Goal: Task Accomplishment & Management: Use online tool/utility

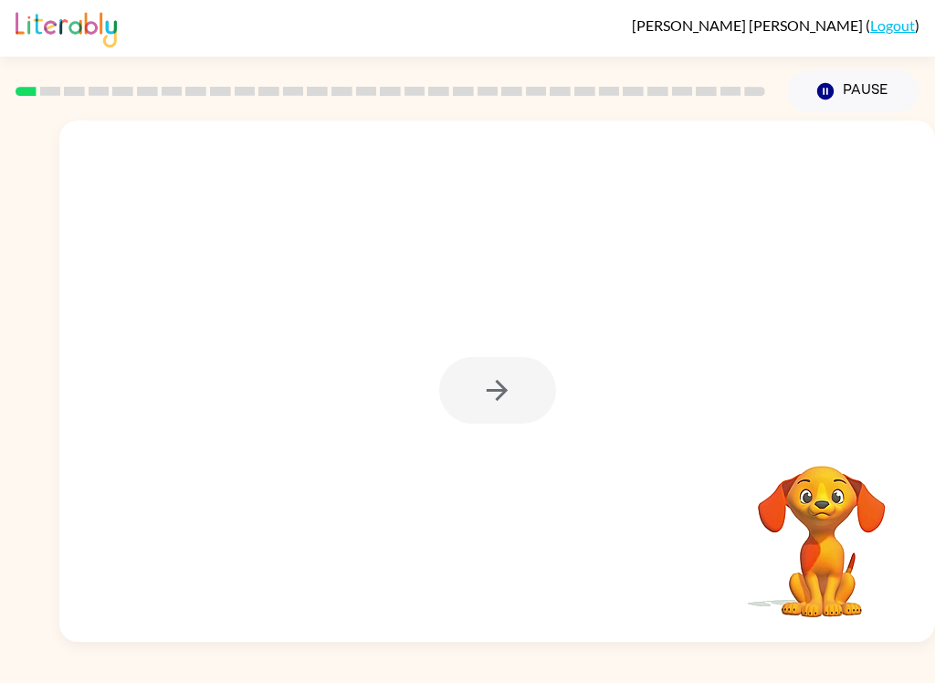
click at [71, 677] on div "[PERSON_NAME] ( Logout ) Pause Pause Your browser must support playing .mp4 fil…" at bounding box center [467, 341] width 935 height 683
click at [509, 377] on icon "button" at bounding box center [497, 390] width 32 height 32
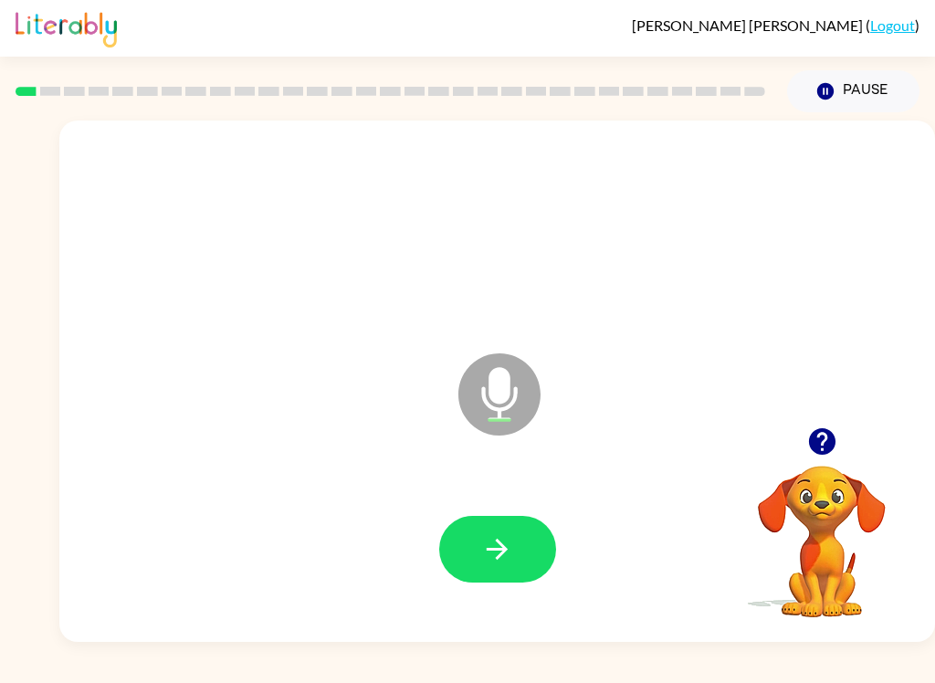
click at [124, 671] on div "[PERSON_NAME] ( Logout ) Pause Pause Microphone The Microphone is here when it …" at bounding box center [467, 341] width 935 height 683
click at [515, 535] on button "button" at bounding box center [497, 549] width 117 height 67
click at [502, 331] on icon at bounding box center [500, 353] width 46 height 137
click at [472, 540] on button "button" at bounding box center [497, 549] width 117 height 67
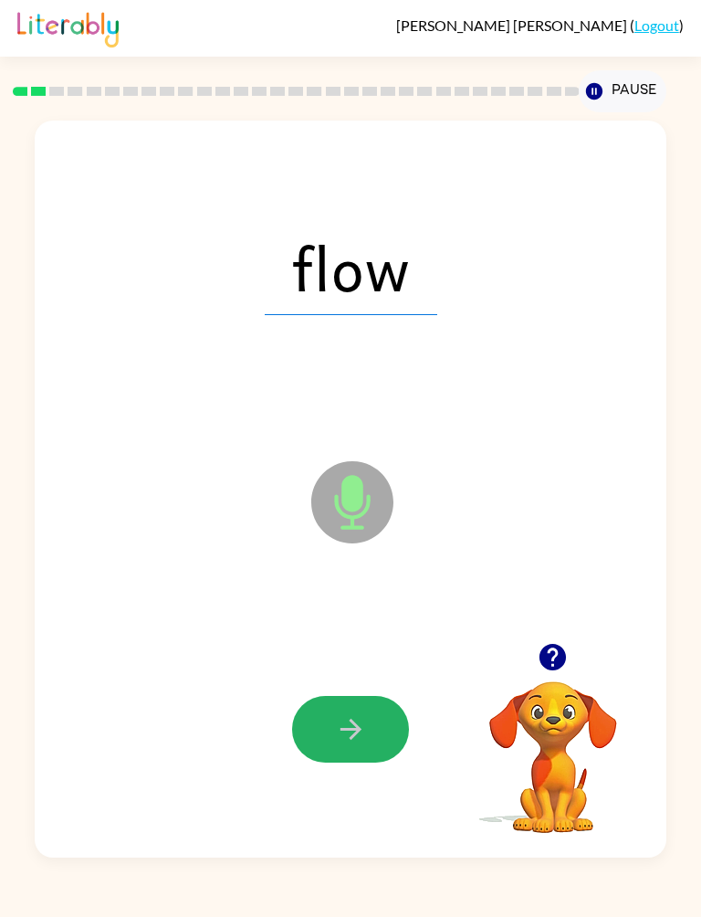
click at [328, 682] on button "button" at bounding box center [350, 729] width 117 height 67
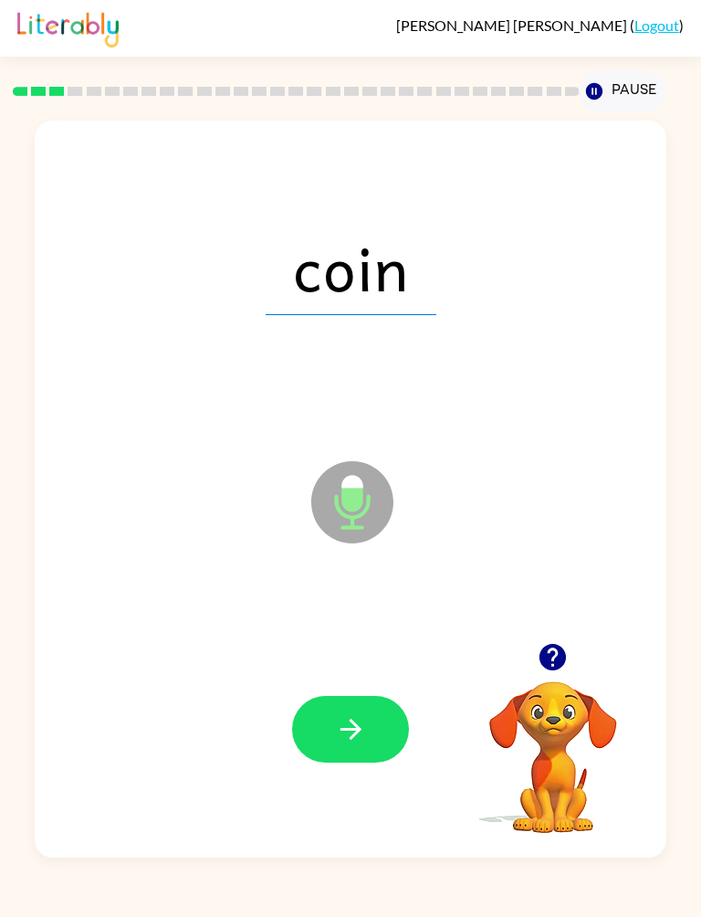
click at [378, 682] on button "button" at bounding box center [350, 729] width 117 height 67
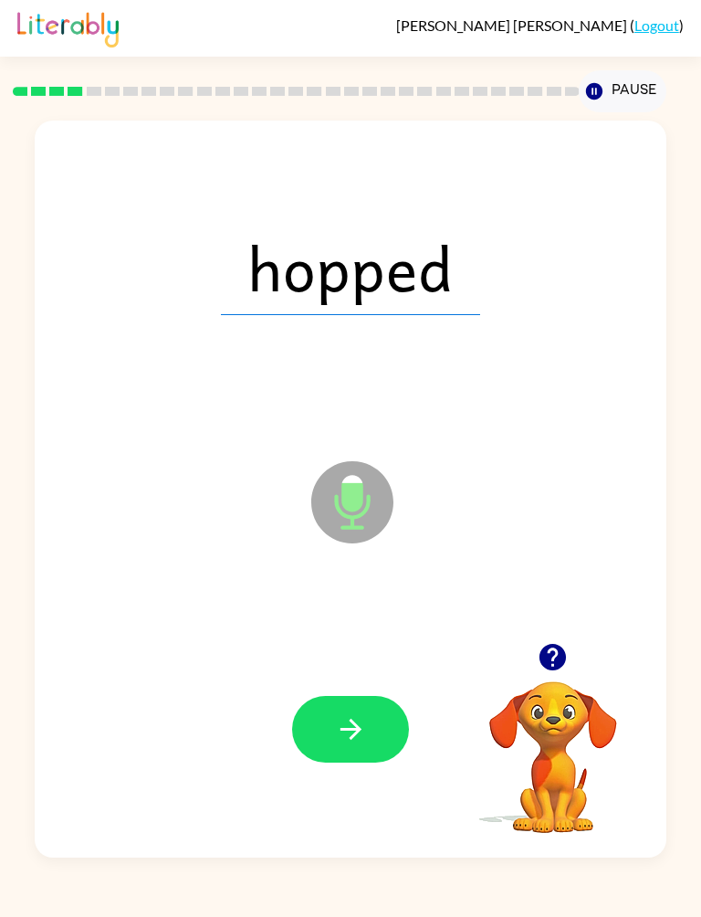
click at [371, 682] on button "button" at bounding box center [350, 729] width 117 height 67
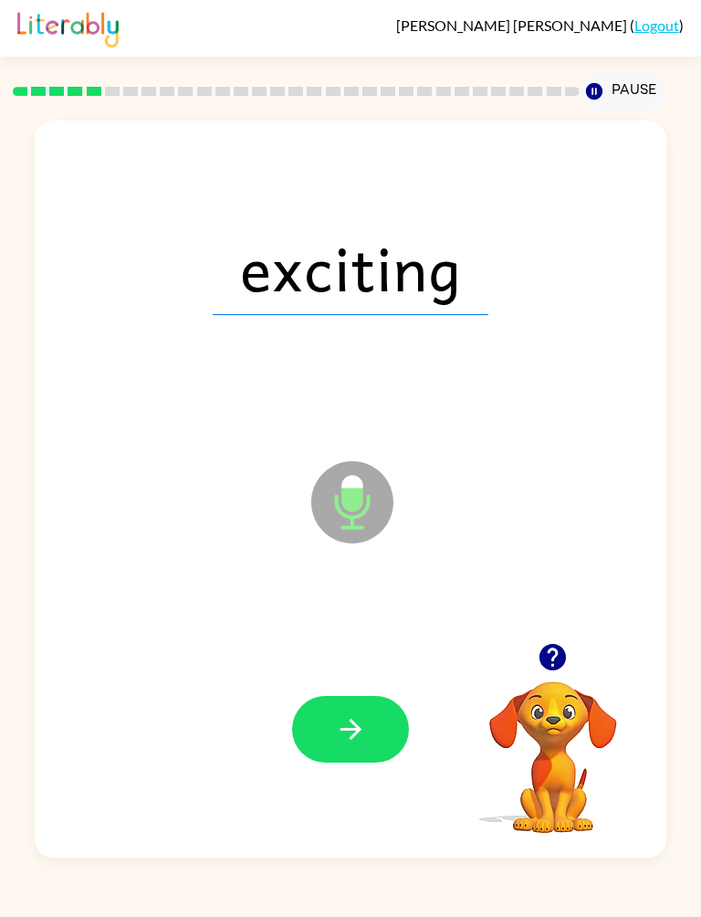
click at [362, 682] on icon "button" at bounding box center [351, 729] width 32 height 32
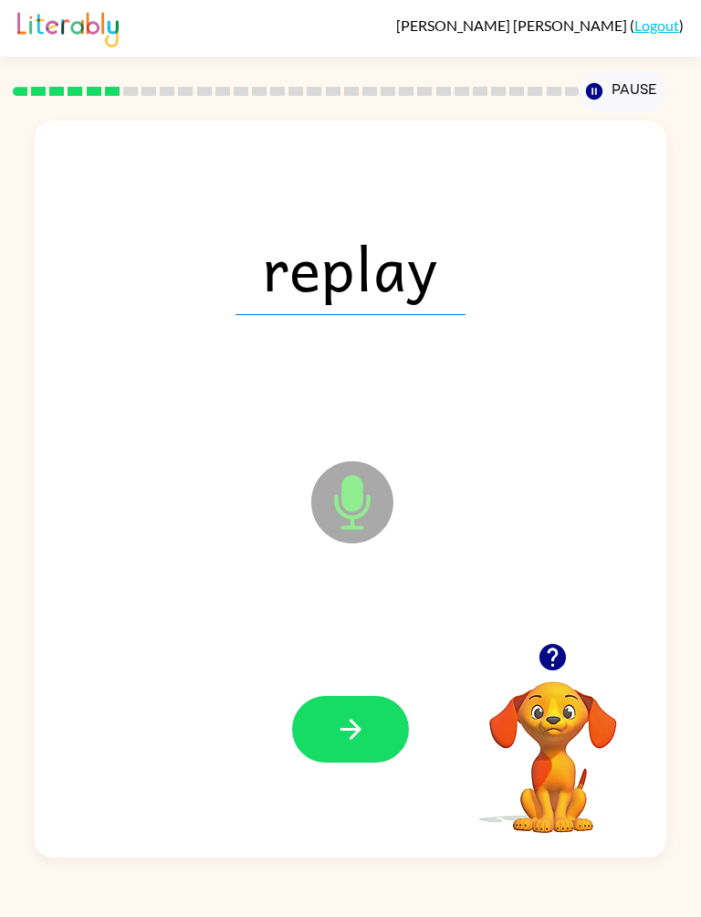
click at [8, 43] on div "[PERSON_NAME] ( Logout )" at bounding box center [350, 28] width 701 height 57
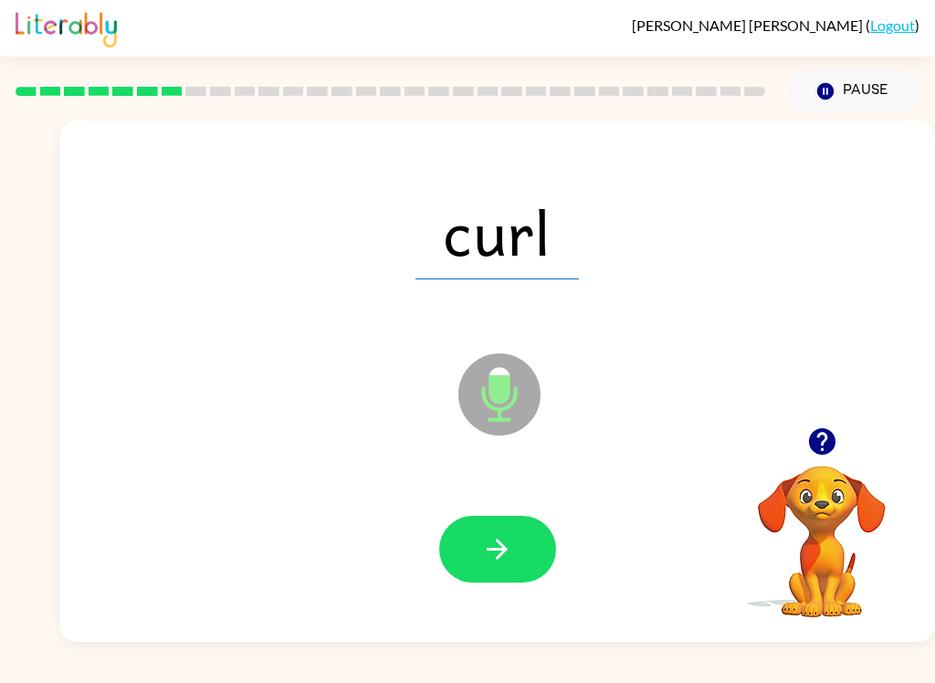
click at [498, 558] on icon "button" at bounding box center [497, 549] width 21 height 21
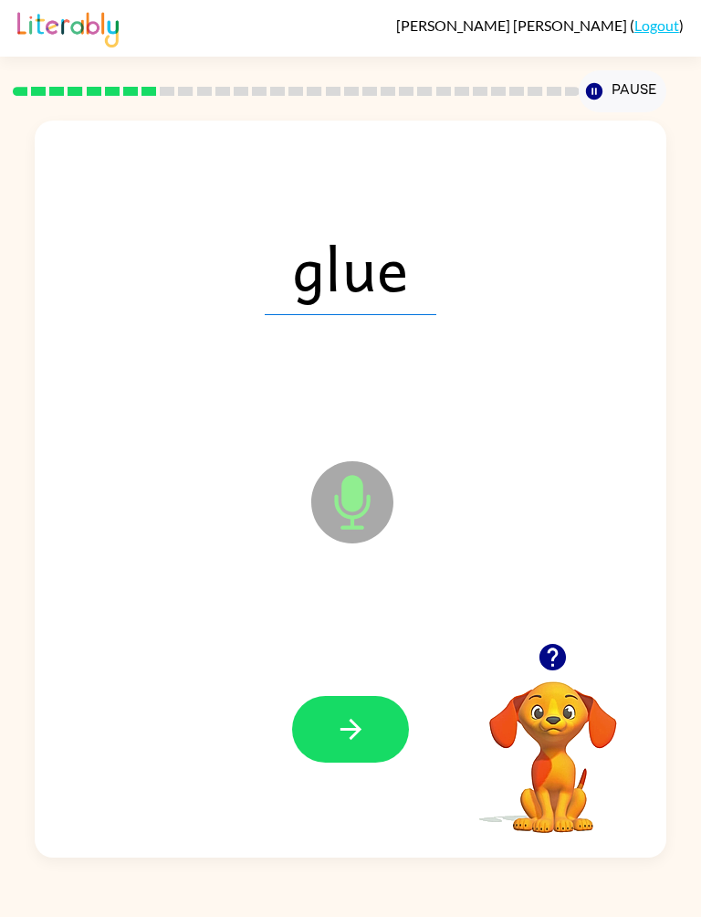
click at [376, 682] on button "button" at bounding box center [350, 729] width 117 height 67
click at [358, 682] on icon "button" at bounding box center [351, 729] width 32 height 32
click at [380, 682] on button "button" at bounding box center [350, 729] width 117 height 67
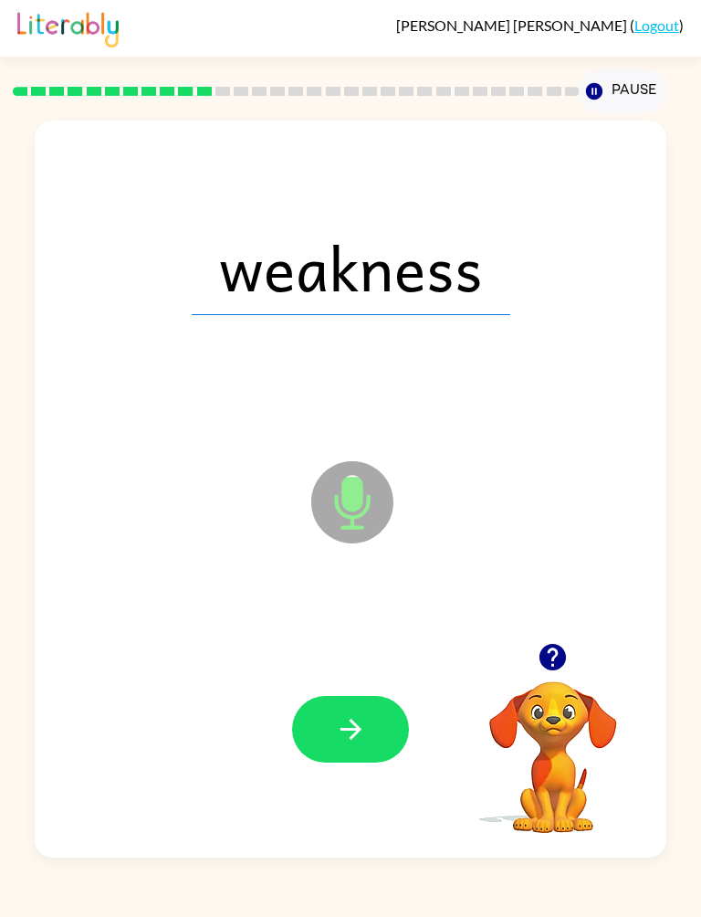
click at [353, 682] on icon "button" at bounding box center [351, 729] width 32 height 32
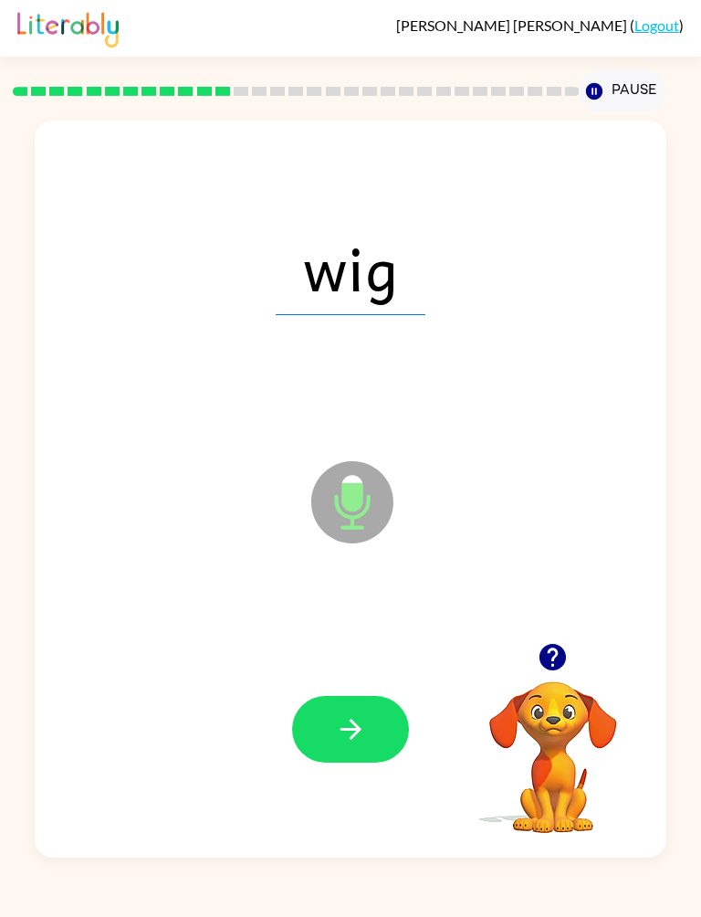
click at [363, 682] on button "button" at bounding box center [350, 729] width 117 height 67
click at [360, 682] on icon "button" at bounding box center [351, 729] width 32 height 32
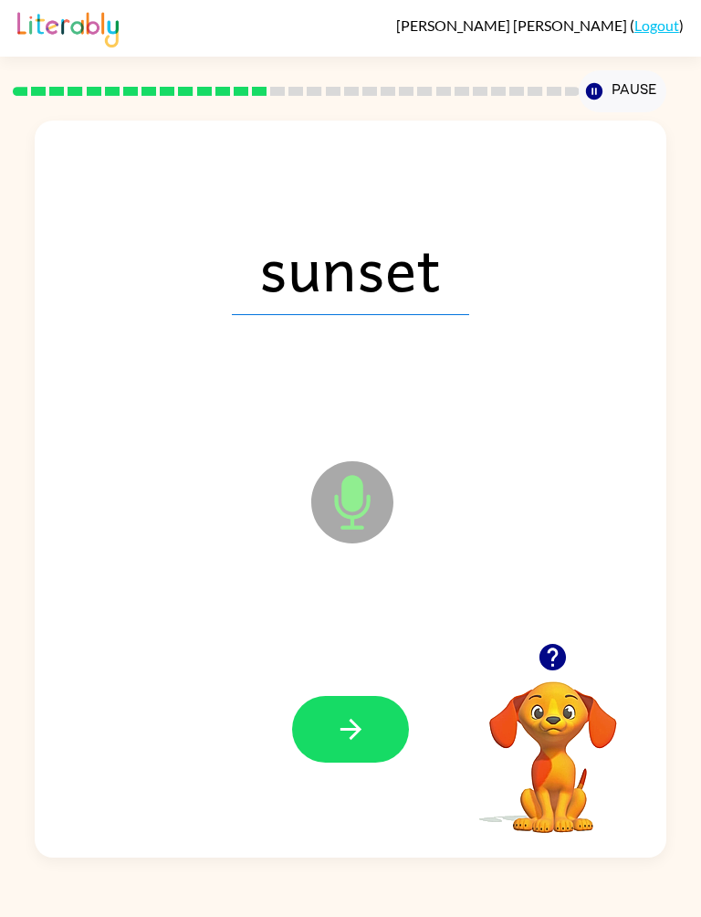
click at [341, 682] on icon "button" at bounding box center [351, 729] width 32 height 32
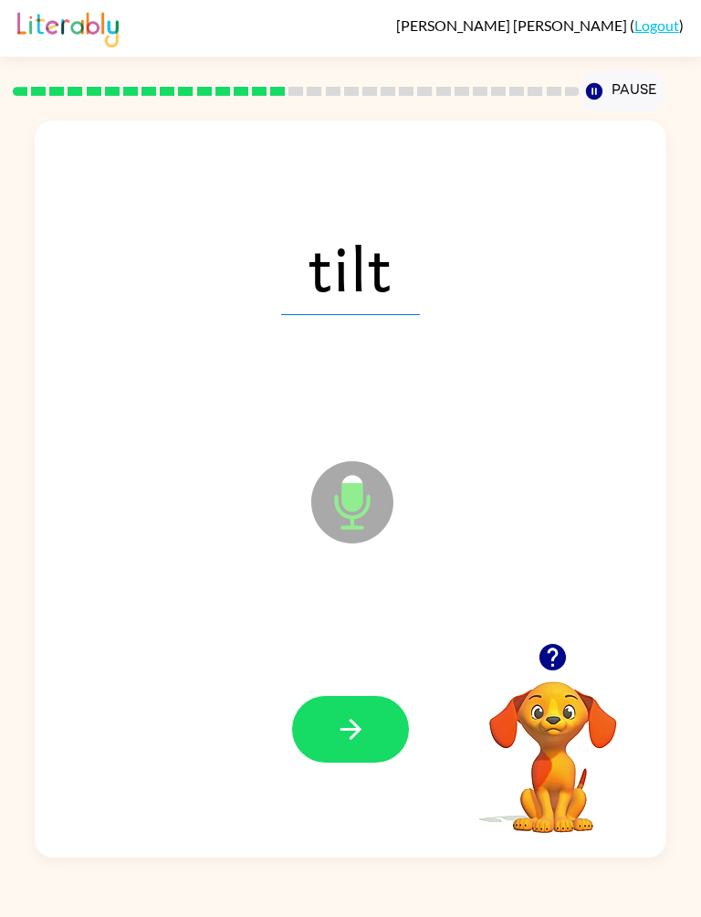
click at [373, 682] on button "button" at bounding box center [350, 729] width 117 height 67
click at [343, 682] on icon "button" at bounding box center [351, 729] width 32 height 32
click at [370, 682] on button "button" at bounding box center [350, 729] width 117 height 67
click at [353, 682] on icon "button" at bounding box center [351, 729] width 32 height 32
click at [355, 682] on button "button" at bounding box center [350, 729] width 117 height 67
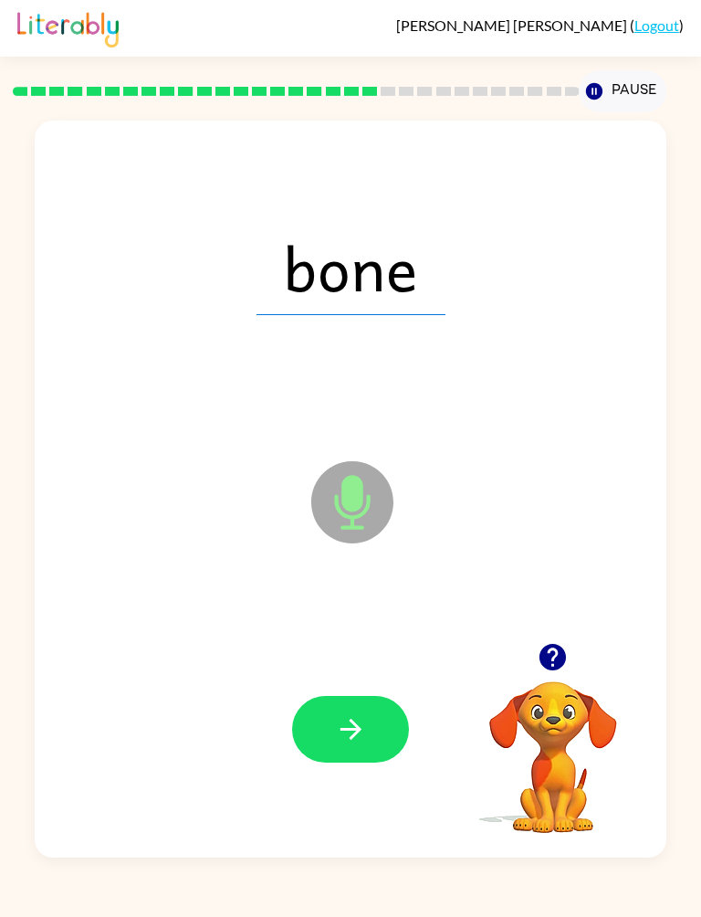
click at [360, 682] on icon "button" at bounding box center [351, 729] width 32 height 32
click at [394, 682] on button "button" at bounding box center [350, 729] width 117 height 67
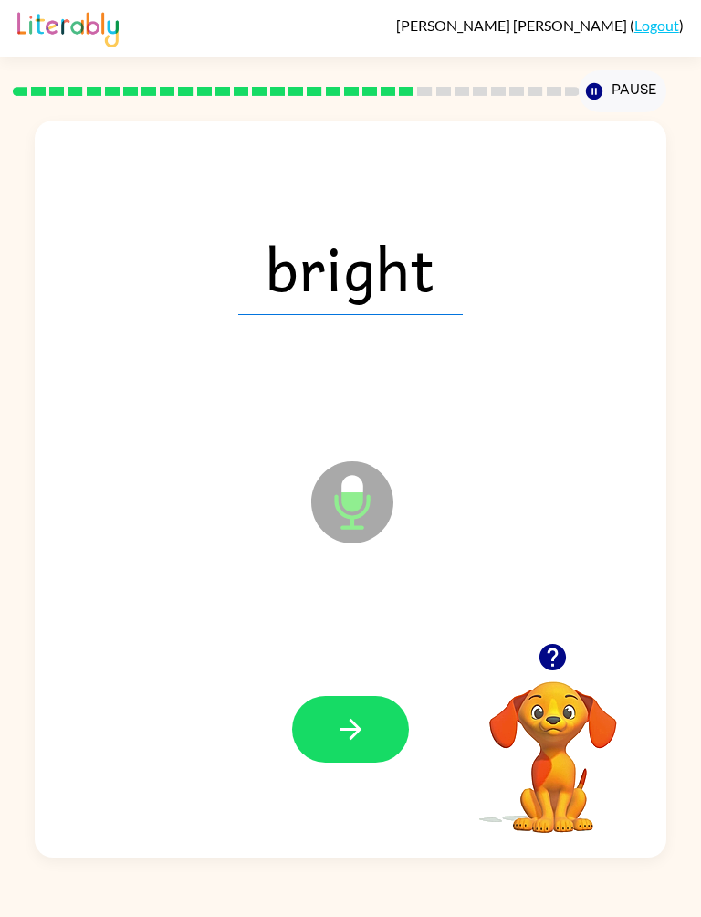
click at [403, 682] on button "button" at bounding box center [350, 729] width 117 height 67
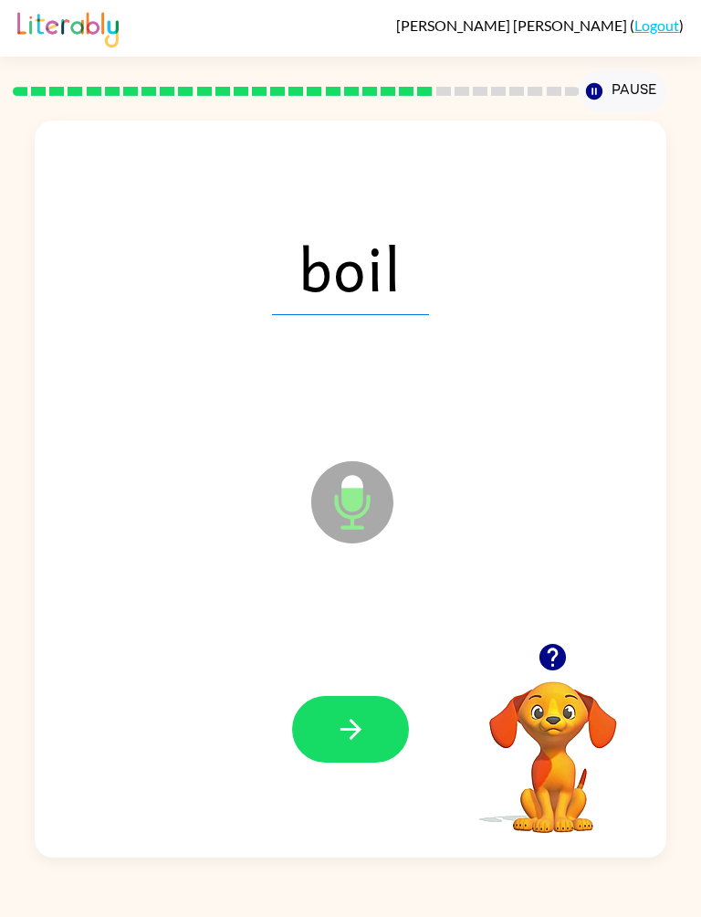
click at [356, 682] on icon "button" at bounding box center [350, 728] width 21 height 21
click at [388, 682] on button "button" at bounding box center [350, 729] width 117 height 67
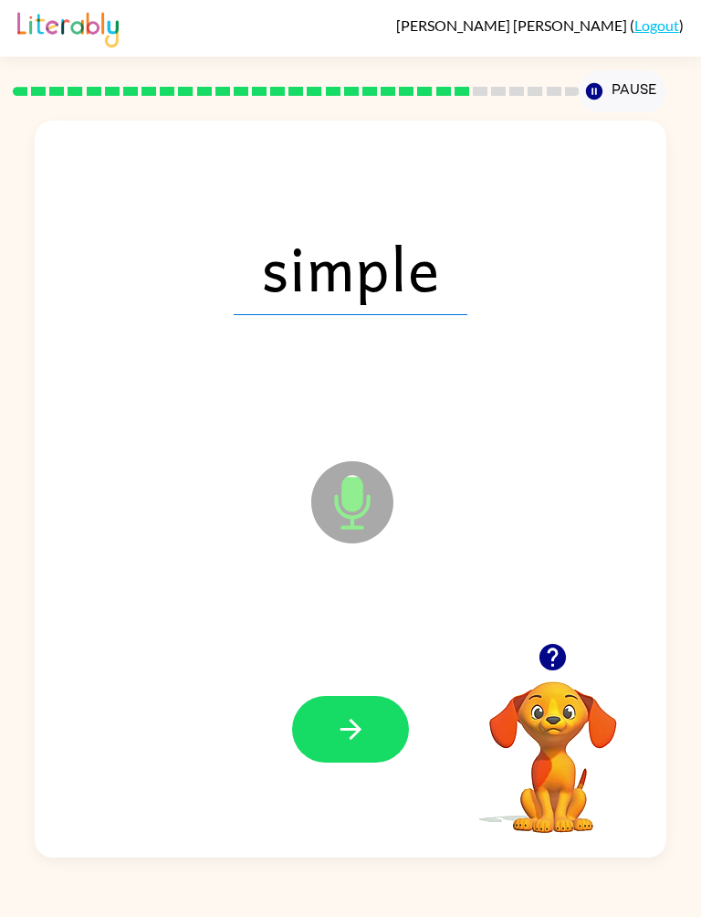
click at [372, 682] on button "button" at bounding box center [350, 729] width 117 height 67
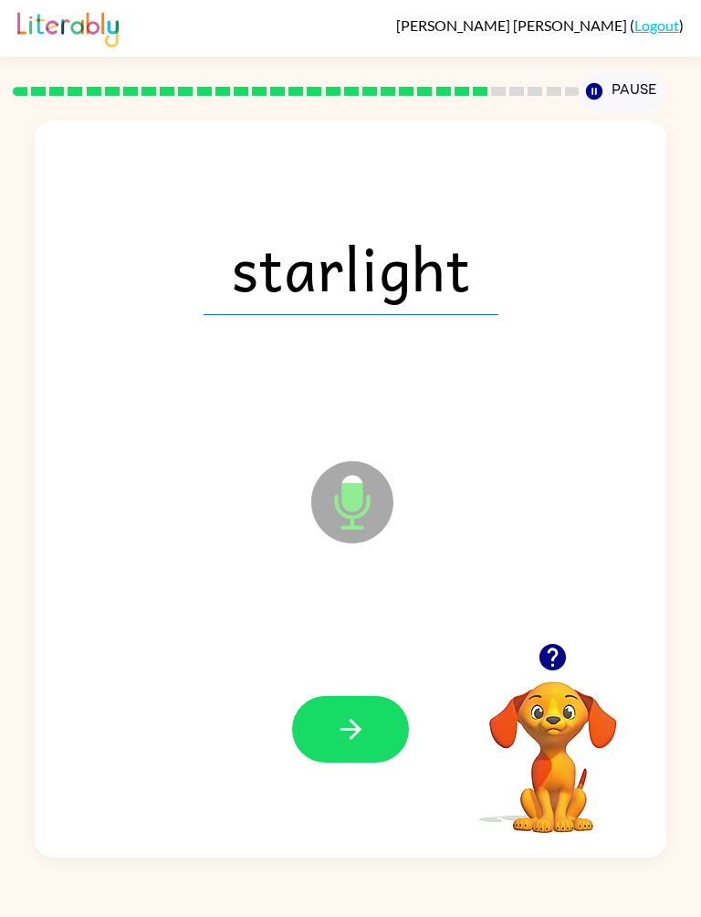
click at [365, 680] on div at bounding box center [350, 728] width 594 height 221
click at [380, 682] on button "button" at bounding box center [350, 729] width 117 height 67
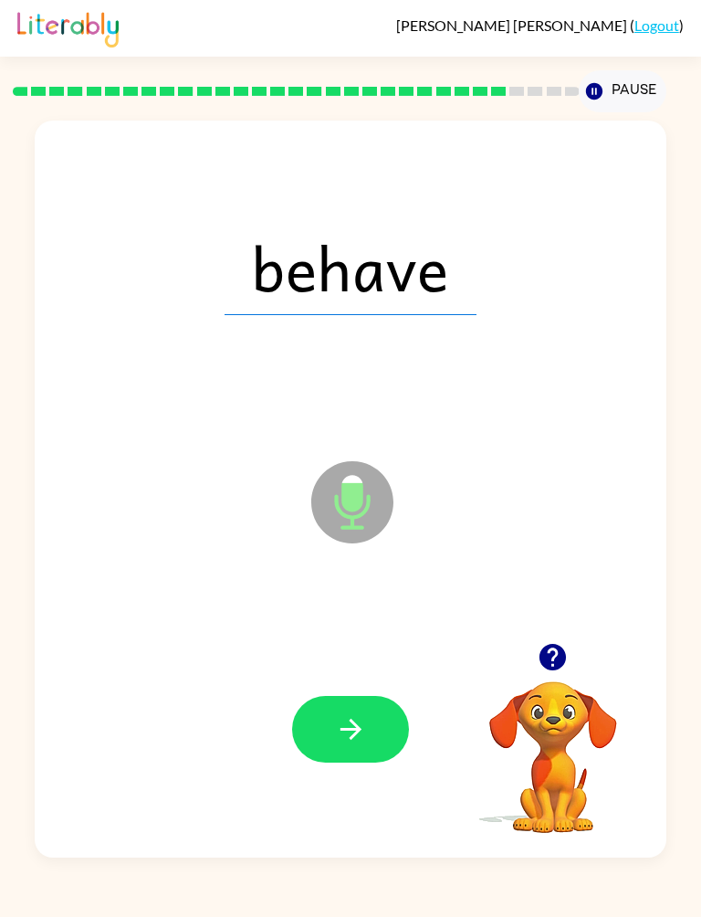
click at [380, 682] on button "button" at bounding box center [350, 729] width 117 height 67
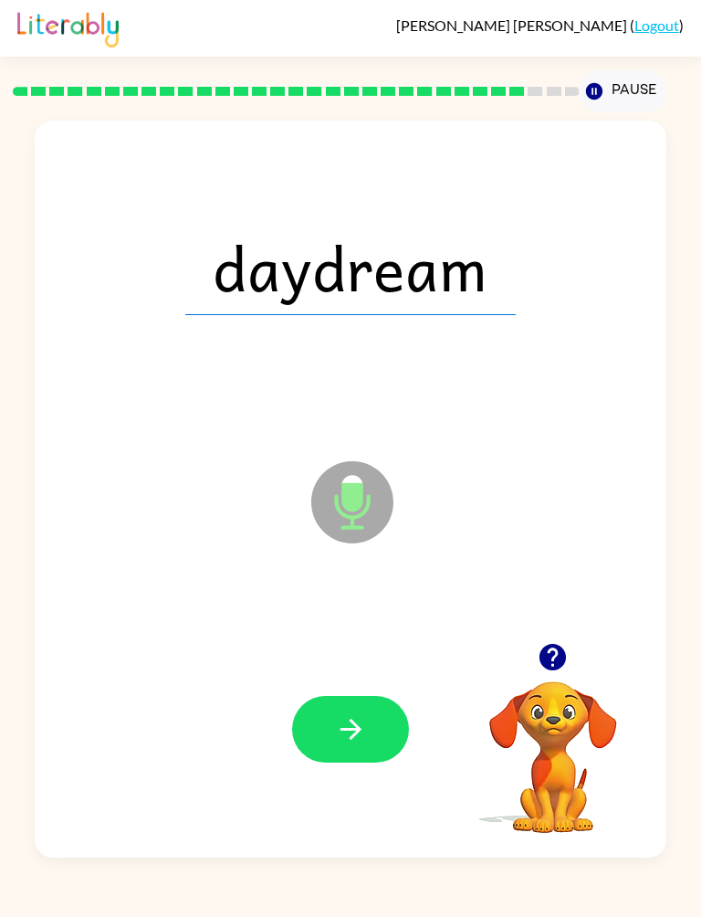
click at [362, 682] on icon "button" at bounding box center [351, 729] width 32 height 32
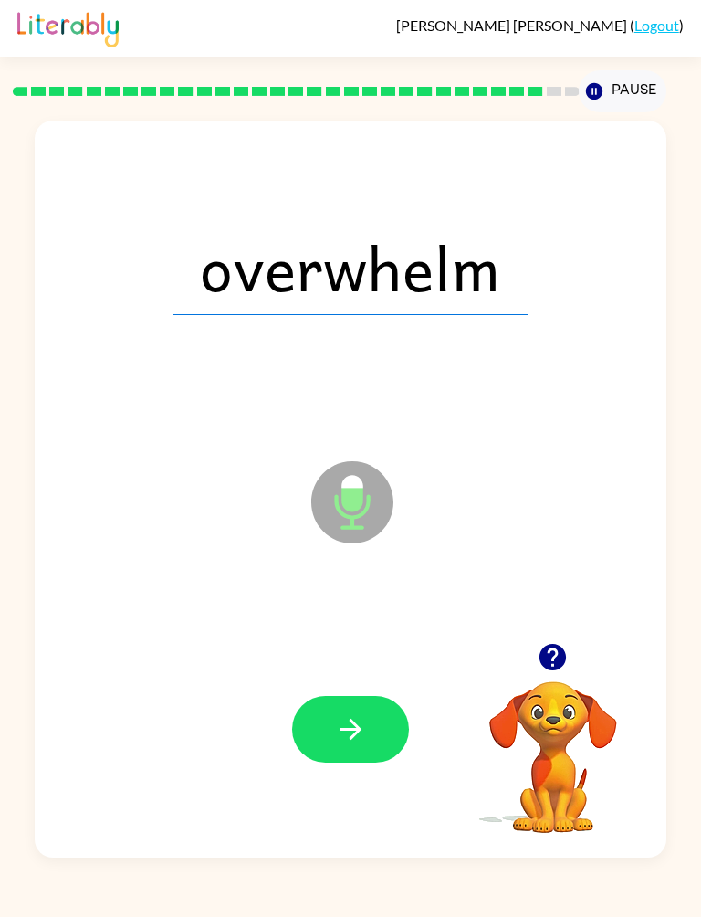
click at [346, 682] on button "button" at bounding box center [350, 729] width 117 height 67
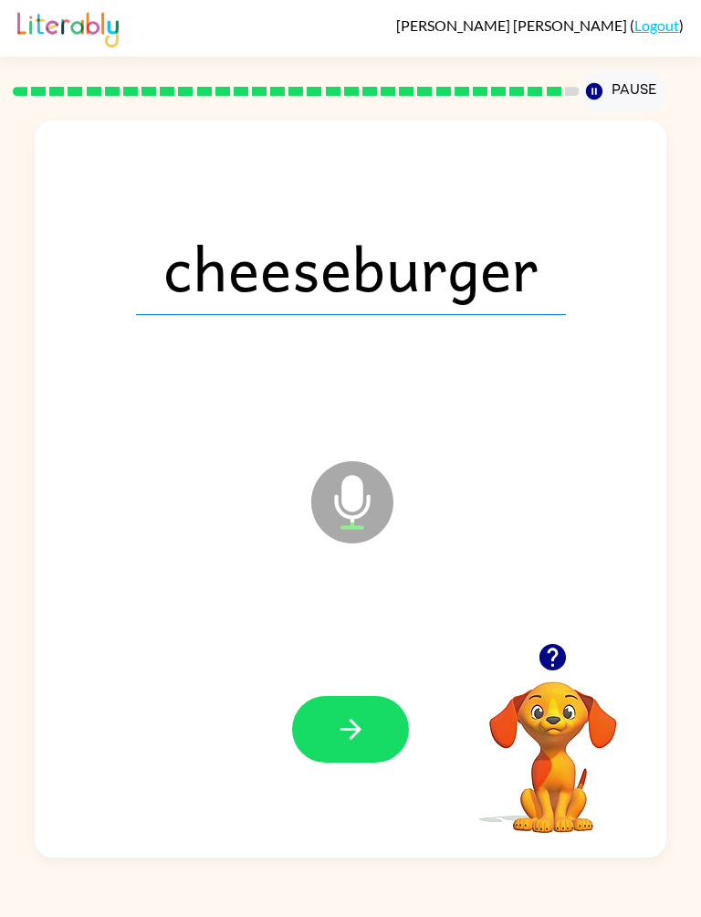
click at [361, 682] on icon "button" at bounding box center [351, 729] width 32 height 32
